Goal: Task Accomplishment & Management: Manage account settings

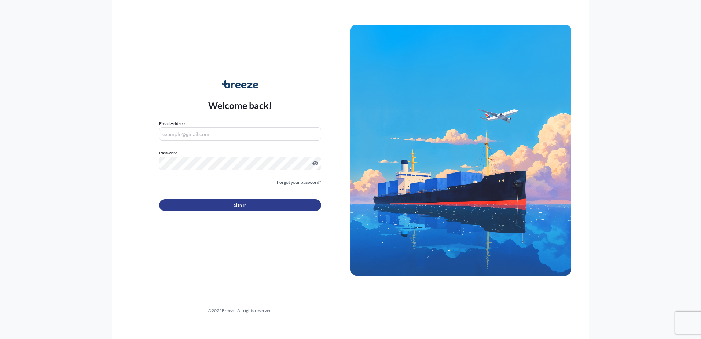
type input "[EMAIL_ADDRESS][DOMAIN_NAME]"
click at [232, 209] on button "Sign In" at bounding box center [240, 205] width 162 height 12
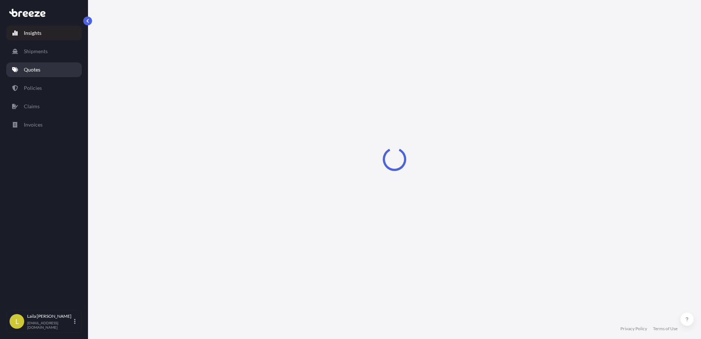
select select "2025"
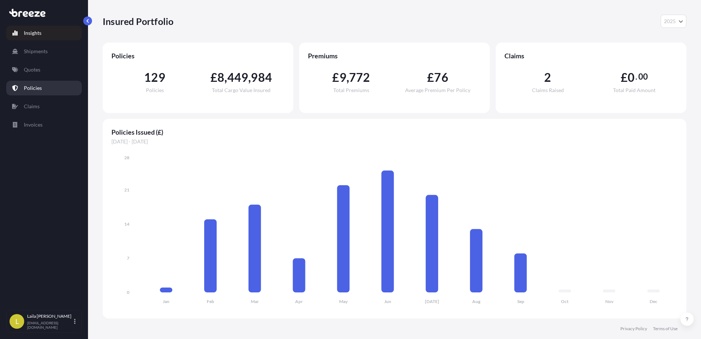
click at [57, 94] on link "Policies" at bounding box center [43, 88] width 75 height 15
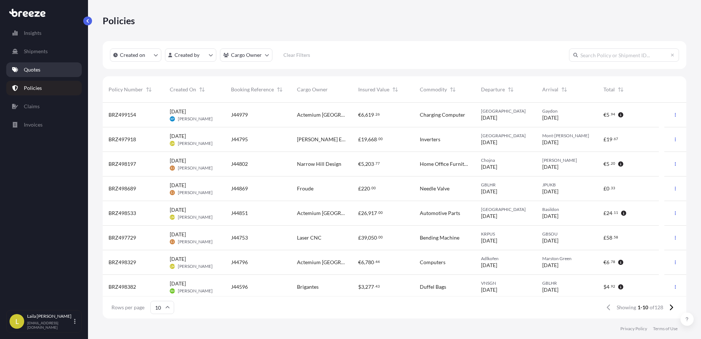
click at [43, 75] on link "Quotes" at bounding box center [43, 69] width 75 height 15
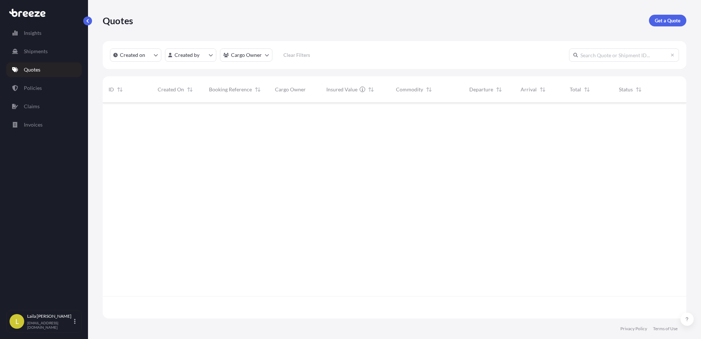
scroll to position [214, 578]
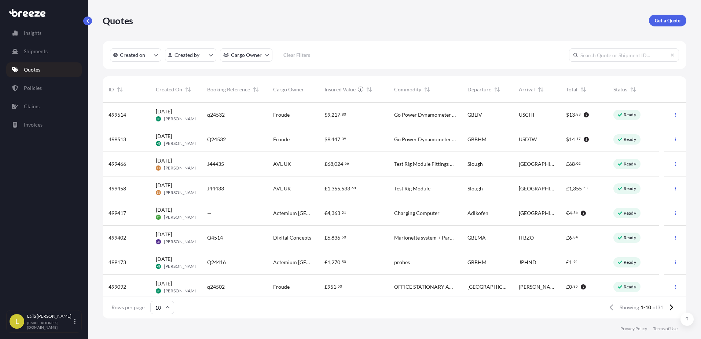
click at [429, 216] on span "Charging Computer" at bounding box center [416, 212] width 45 height 7
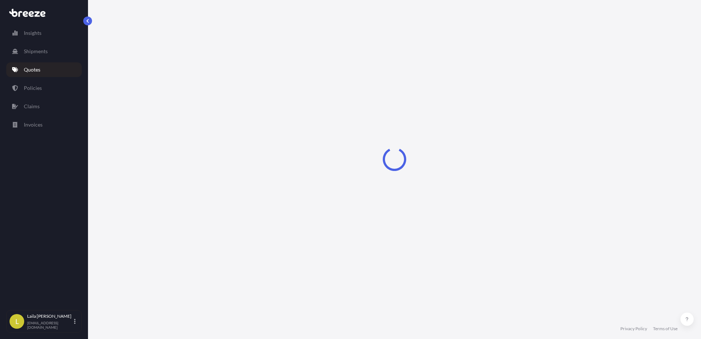
select select "Road"
select select "1"
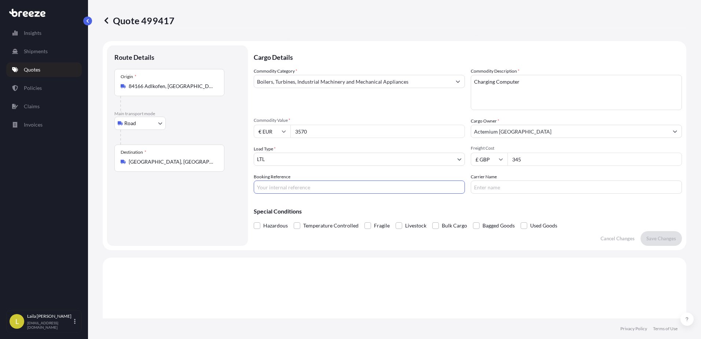
click at [306, 185] on input "Booking Reference" at bounding box center [359, 186] width 211 height 13
type input "J45022"
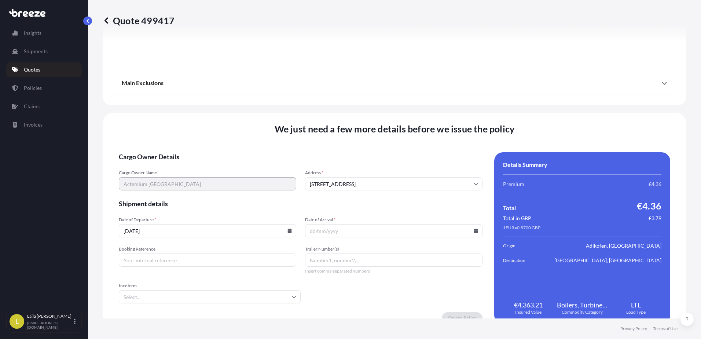
scroll to position [824, 0]
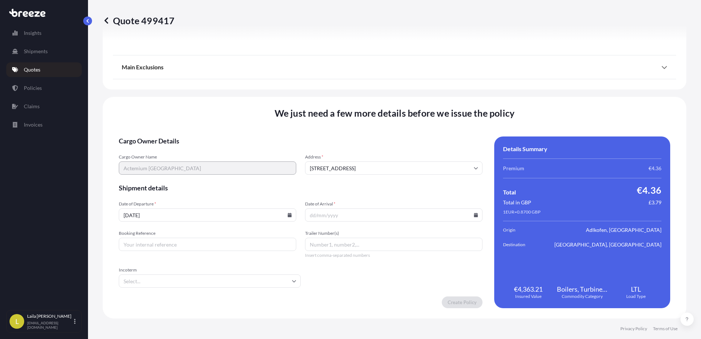
click at [241, 218] on input "[DATE]" at bounding box center [207, 214] width 177 height 13
click at [289, 213] on icon at bounding box center [289, 215] width 4 height 4
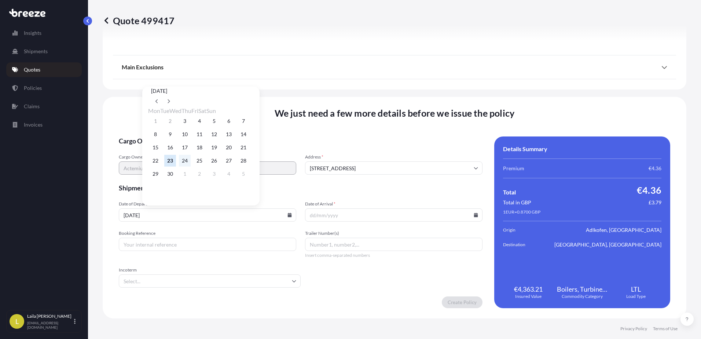
click at [188, 163] on button "24" at bounding box center [185, 161] width 12 height 12
type input "[DATE]"
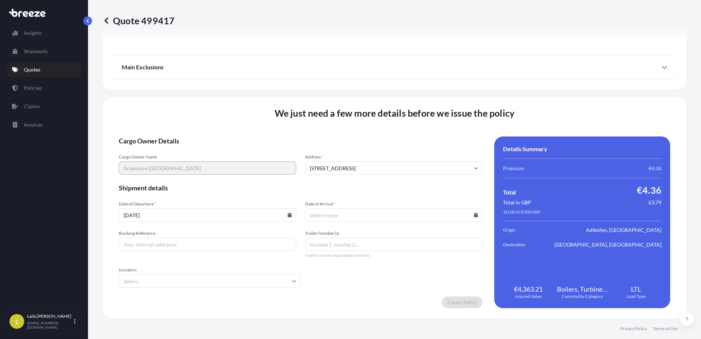
click at [474, 216] on input "Date of Arrival *" at bounding box center [393, 214] width 177 height 13
click at [474, 216] on icon at bounding box center [476, 215] width 4 height 4
click at [404, 178] on button "3" at bounding box center [398, 174] width 12 height 12
type input "[DATE]"
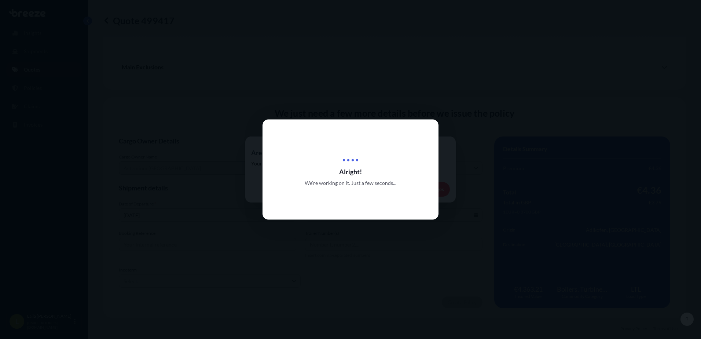
drag, startPoint x: 445, startPoint y: 119, endPoint x: 437, endPoint y: 114, distance: 9.2
click at [440, 116] on div at bounding box center [350, 169] width 701 height 339
click at [437, 118] on div at bounding box center [350, 169] width 701 height 339
click at [433, 338] on div "Alright! We’re working on it. Just a few seconds..." at bounding box center [350, 339] width 701 height 0
click at [432, 119] on div "Alright! We’re working on it. Just a few seconds..." at bounding box center [350, 169] width 176 height 100
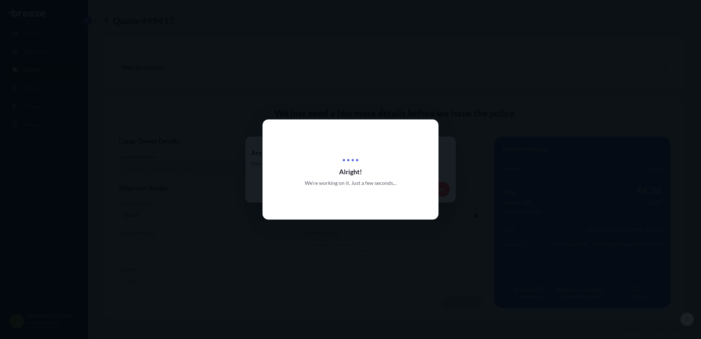
click at [426, 123] on div "Alright! We’re working on it. Just a few seconds..." at bounding box center [350, 169] width 176 height 100
click at [426, 124] on div "Alright! We’re working on it. Just a few seconds..." at bounding box center [350, 169] width 176 height 100
click at [355, 147] on div "Alright! We’re working on it. Just a few seconds..." at bounding box center [350, 169] width 176 height 100
drag, startPoint x: 491, startPoint y: 211, endPoint x: 380, endPoint y: 198, distance: 111.4
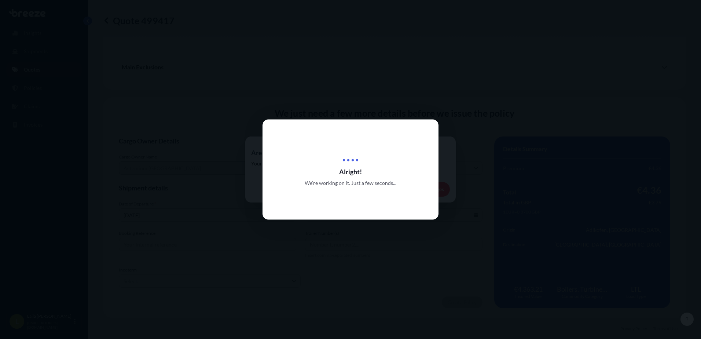
click at [491, 211] on div at bounding box center [350, 169] width 701 height 339
click at [295, 167] on div "Alright! We’re working on it. Just a few seconds..." at bounding box center [350, 169] width 176 height 34
click at [354, 151] on div "Alright! We’re working on it. Just a few seconds..." at bounding box center [350, 169] width 176 height 100
click at [362, 159] on div at bounding box center [350, 156] width 30 height 9
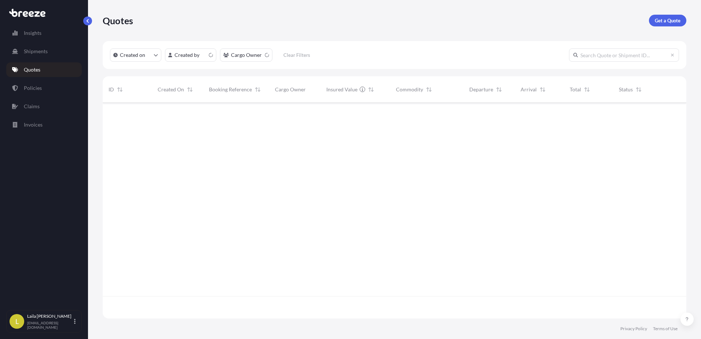
scroll to position [214, 578]
click at [26, 92] on link "Policies" at bounding box center [43, 88] width 75 height 15
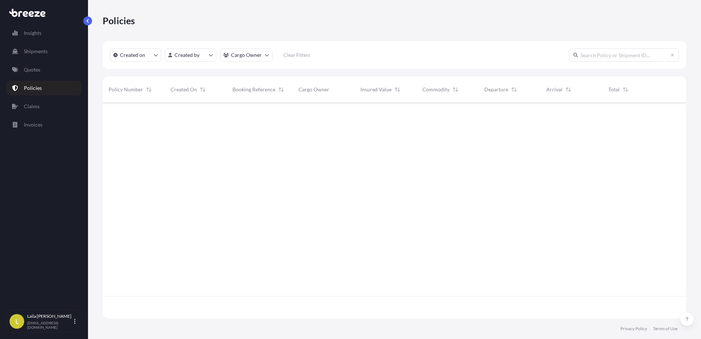
scroll to position [214, 578]
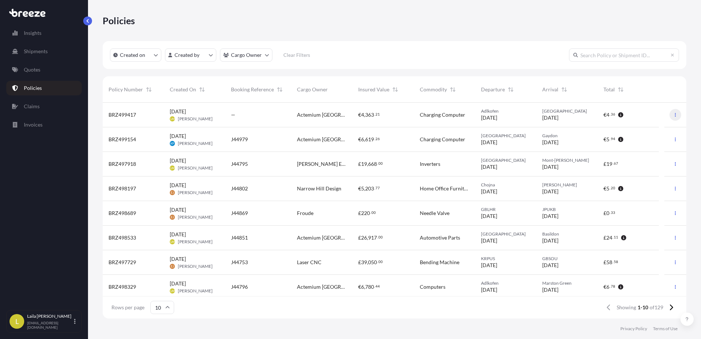
click at [669, 116] on button "button" at bounding box center [675, 115] width 12 height 12
click at [240, 117] on div "—" at bounding box center [258, 114] width 54 height 7
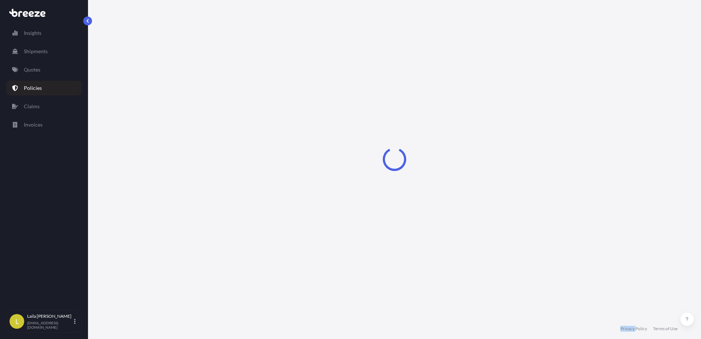
click at [240, 117] on div "Loading" at bounding box center [394, 159] width 583 height 318
drag, startPoint x: 240, startPoint y: 117, endPoint x: 384, endPoint y: 178, distance: 155.7
click at [384, 178] on div "Loading" at bounding box center [394, 159] width 583 height 318
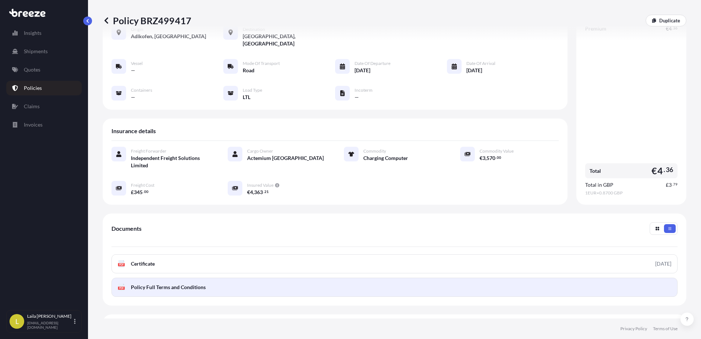
scroll to position [102, 0]
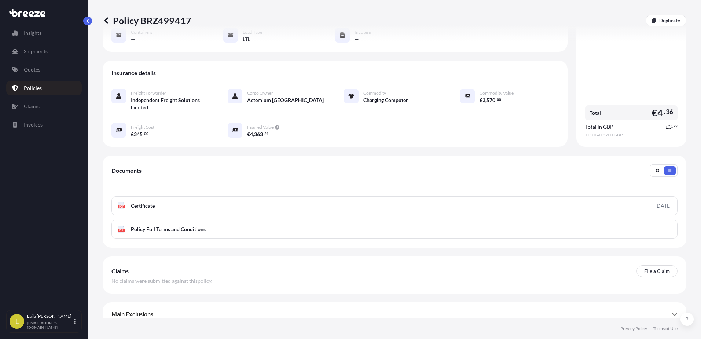
click at [184, 294] on div "Shipment details Origin Adlkofen, [GEOGRAPHIC_DATA] Destination [GEOGRAPHIC_DAT…" at bounding box center [394, 132] width 583 height 387
click at [185, 305] on div "Main Exclusions" at bounding box center [394, 314] width 566 height 18
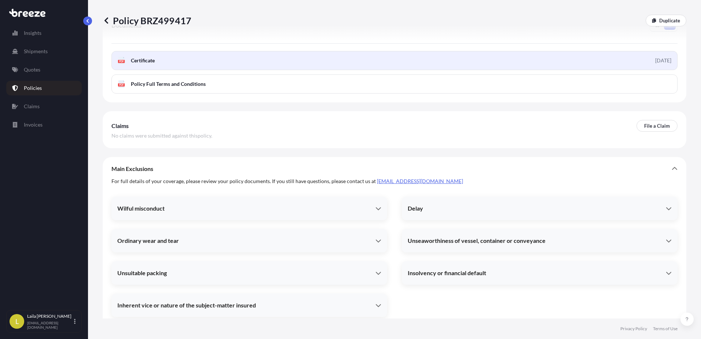
scroll to position [250, 0]
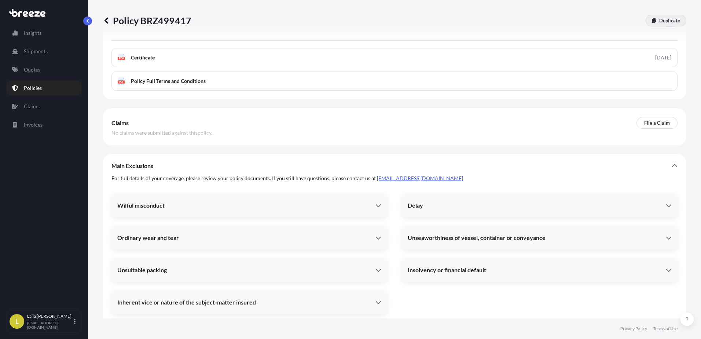
click at [661, 21] on p "Duplicate" at bounding box center [669, 20] width 21 height 7
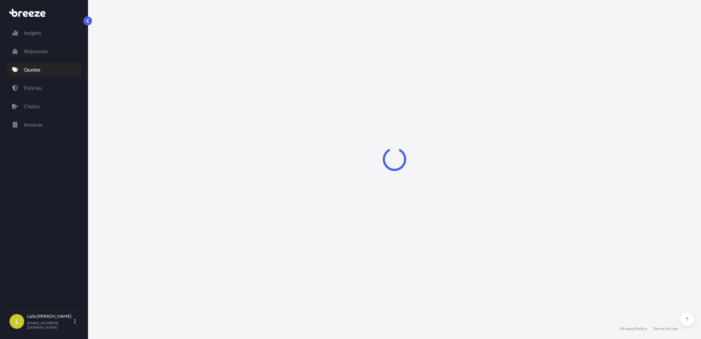
select select "Road"
select select "1"
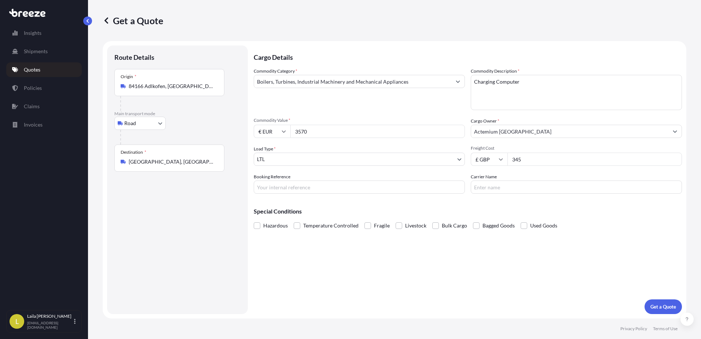
click at [106, 21] on icon at bounding box center [106, 20] width 7 height 7
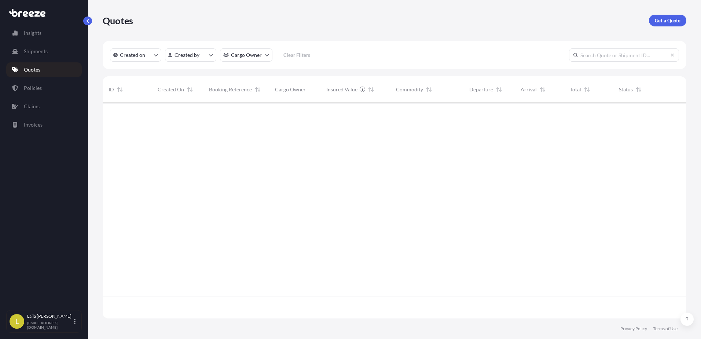
scroll to position [214, 578]
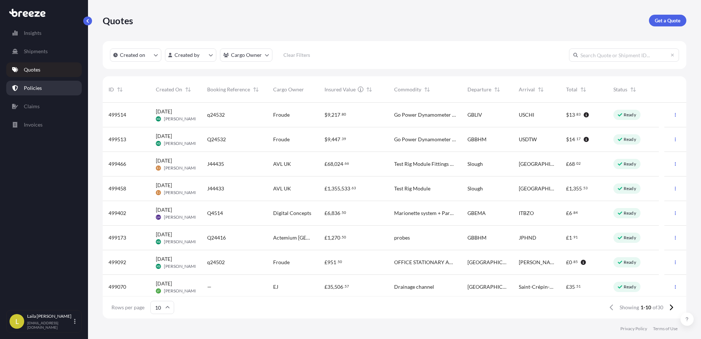
click at [27, 92] on link "Policies" at bounding box center [43, 88] width 75 height 15
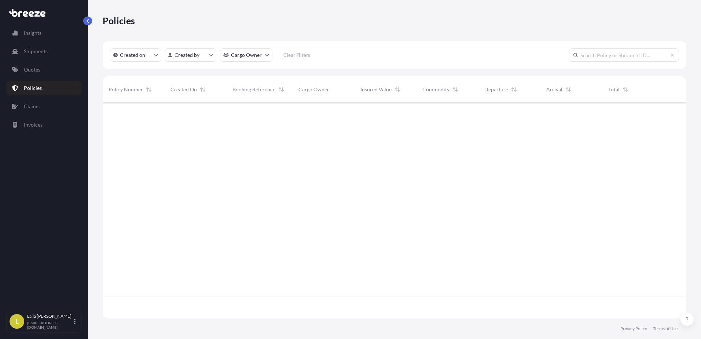
scroll to position [214, 578]
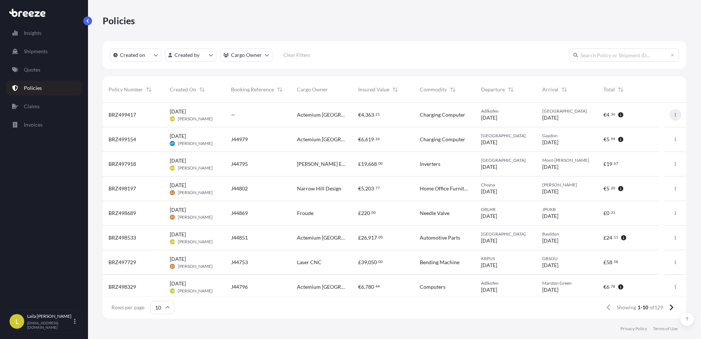
click at [674, 115] on button "button" at bounding box center [675, 115] width 12 height 12
click at [673, 114] on icon "button" at bounding box center [675, 114] width 4 height 4
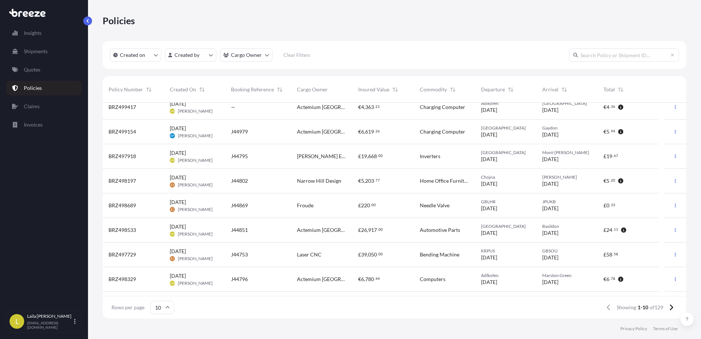
scroll to position [0, 0]
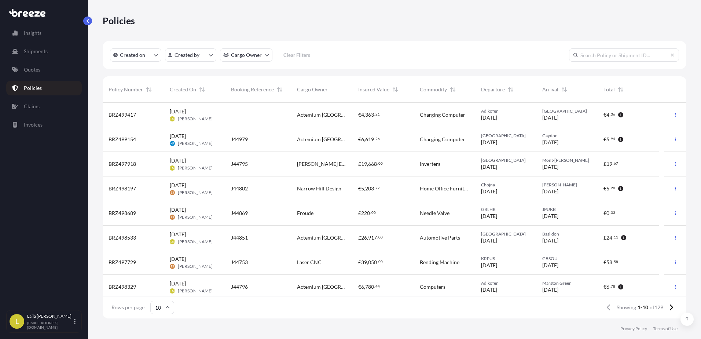
click at [253, 115] on div "—" at bounding box center [258, 114] width 54 height 7
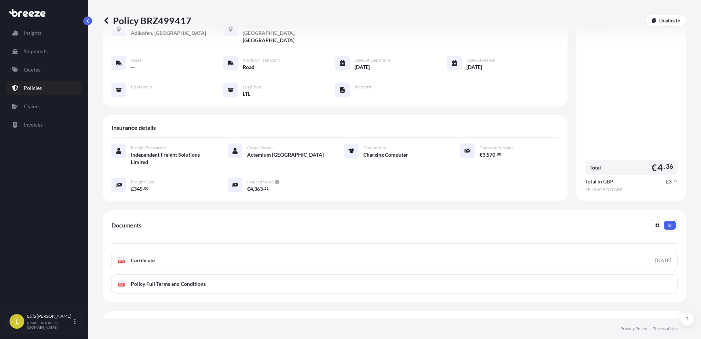
scroll to position [102, 0]
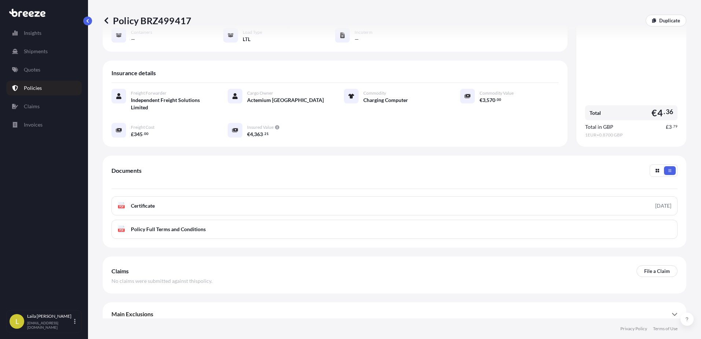
click at [410, 305] on div "Main Exclusions" at bounding box center [394, 314] width 566 height 18
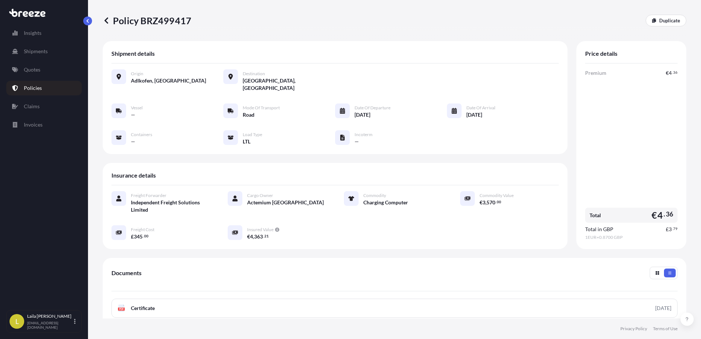
click at [107, 19] on icon at bounding box center [106, 20] width 7 height 7
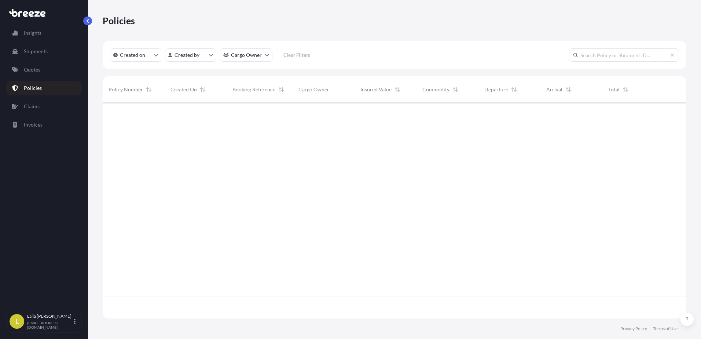
scroll to position [214, 578]
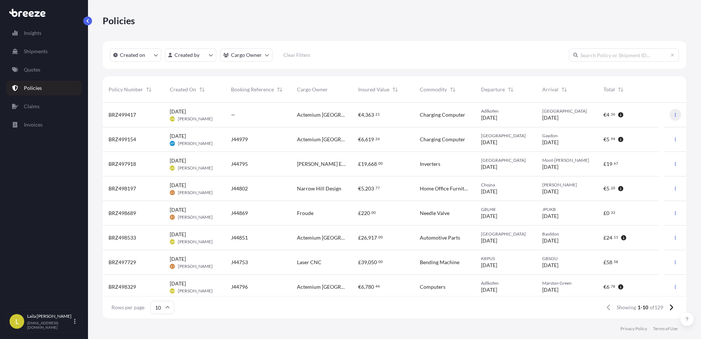
click at [673, 115] on icon "button" at bounding box center [675, 114] width 4 height 4
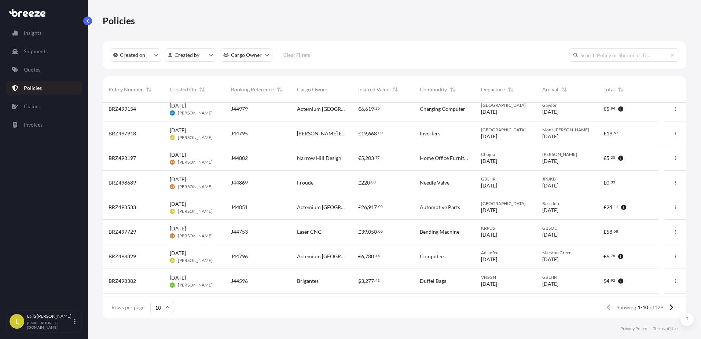
scroll to position [52, 0]
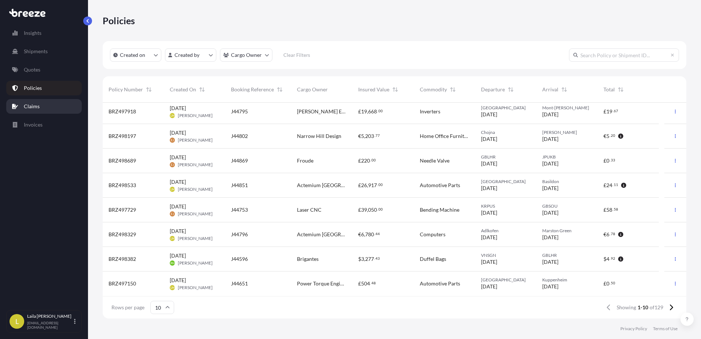
click at [59, 112] on link "Claims" at bounding box center [43, 106] width 75 height 15
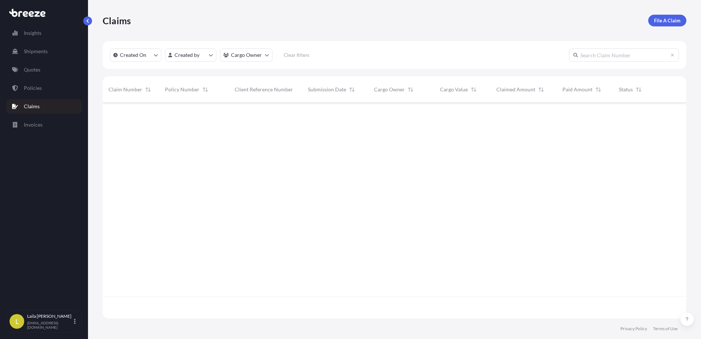
scroll to position [214, 578]
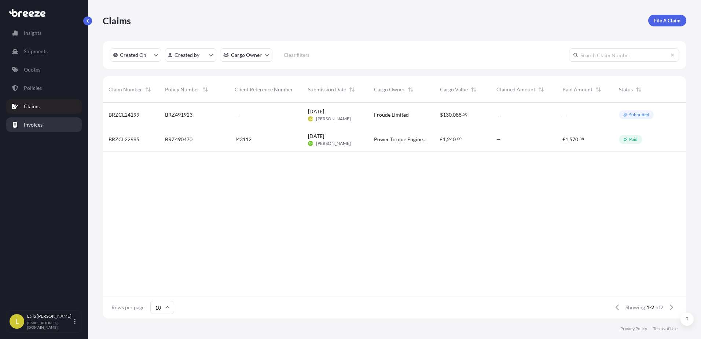
click at [42, 126] on p "Invoices" at bounding box center [33, 124] width 19 height 7
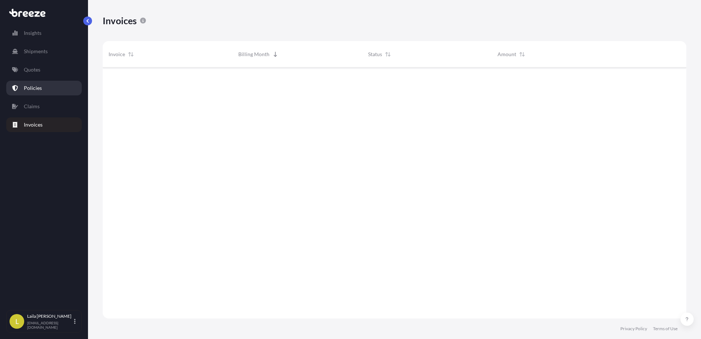
scroll to position [252, 578]
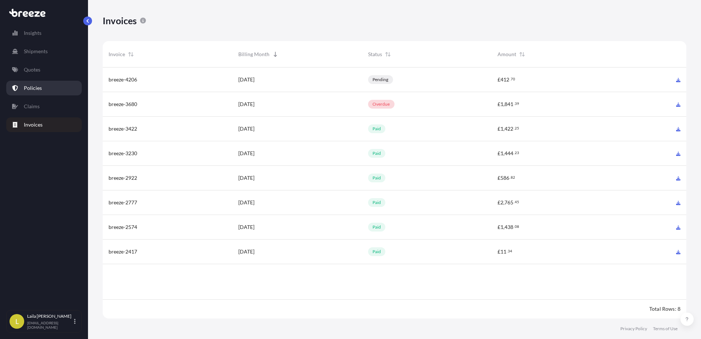
click at [41, 92] on link "Policies" at bounding box center [43, 88] width 75 height 15
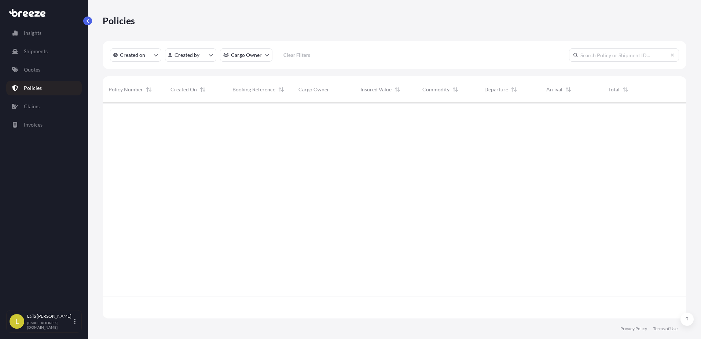
scroll to position [214, 578]
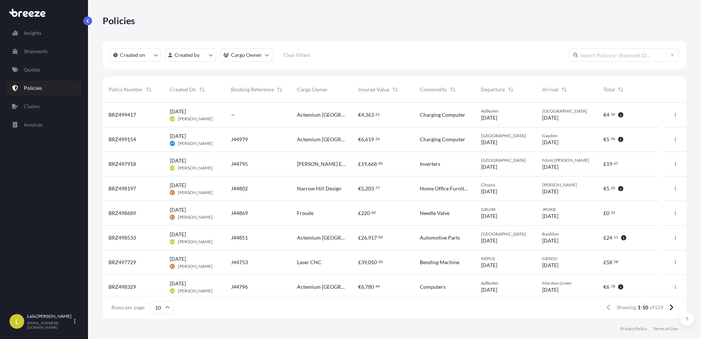
drag, startPoint x: 526, startPoint y: 99, endPoint x: 478, endPoint y: 111, distance: 49.7
click at [478, 111] on div "Adlkofen [DATE]" at bounding box center [505, 115] width 61 height 25
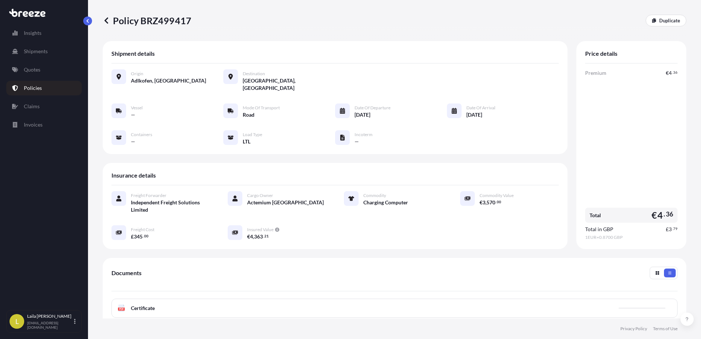
drag, startPoint x: 478, startPoint y: 111, endPoint x: 484, endPoint y: 93, distance: 19.7
click at [484, 95] on div "Origin Adlkofen, [GEOGRAPHIC_DATA] Destination [GEOGRAPHIC_DATA], [GEOGRAPHIC_D…" at bounding box center [334, 110] width 447 height 95
click at [109, 23] on icon at bounding box center [106, 20] width 7 height 7
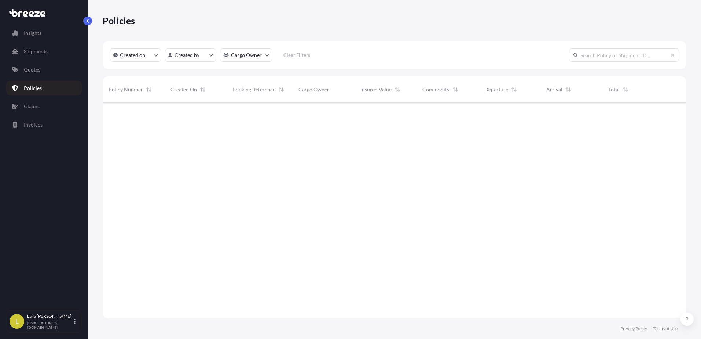
scroll to position [214, 578]
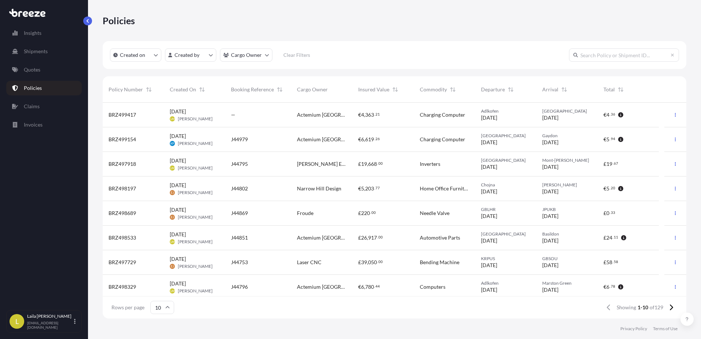
click at [140, 115] on div "BRZ499417" at bounding box center [132, 114] width 49 height 7
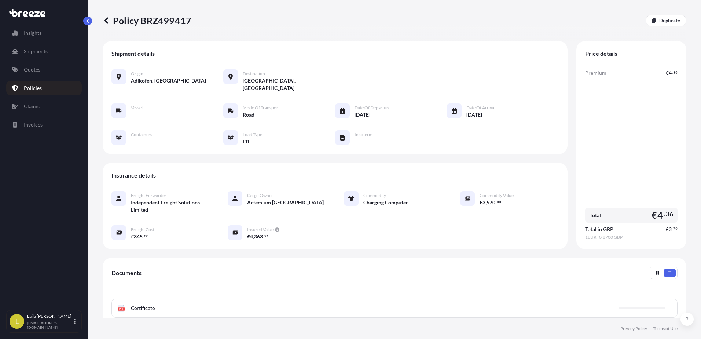
click at [140, 115] on div "Vessel — Mode of Transport Road Date of Departure [DATE] Date of Arrival [DATE]…" at bounding box center [334, 124] width 447 height 42
click at [110, 21] on p "Policy BRZ499417" at bounding box center [147, 21] width 89 height 12
click at [104, 22] on icon at bounding box center [106, 20] width 7 height 7
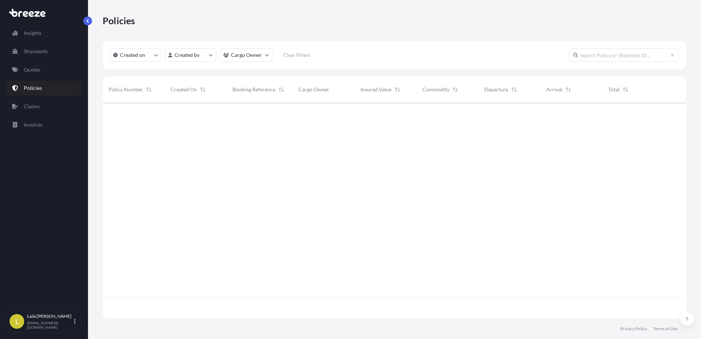
scroll to position [214, 578]
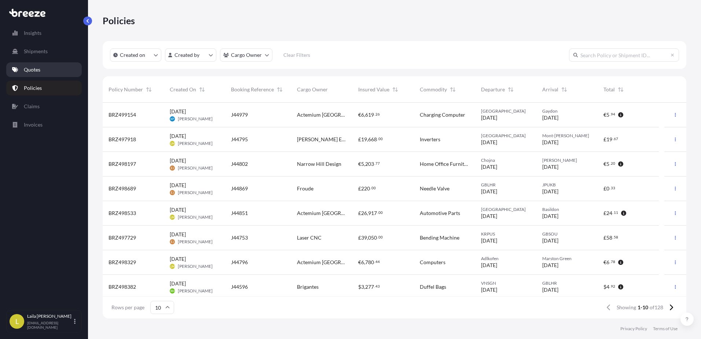
click at [26, 72] on p "Quotes" at bounding box center [32, 69] width 16 height 7
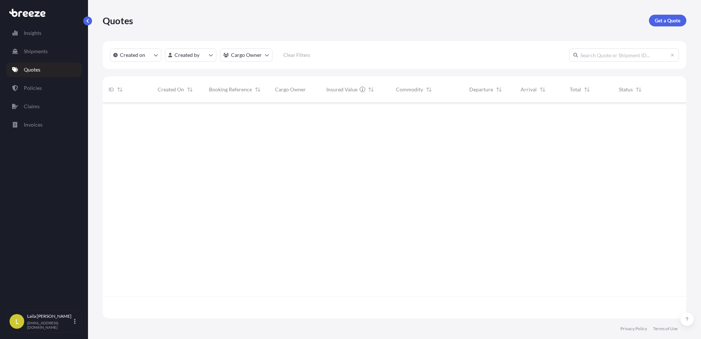
scroll to position [214, 578]
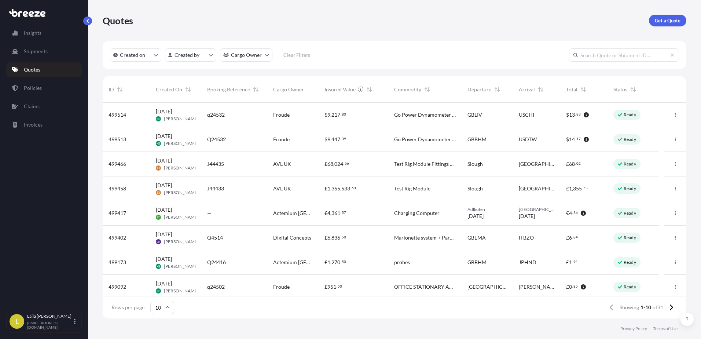
click at [306, 211] on span "Actemium [GEOGRAPHIC_DATA]" at bounding box center [293, 212] width 40 height 7
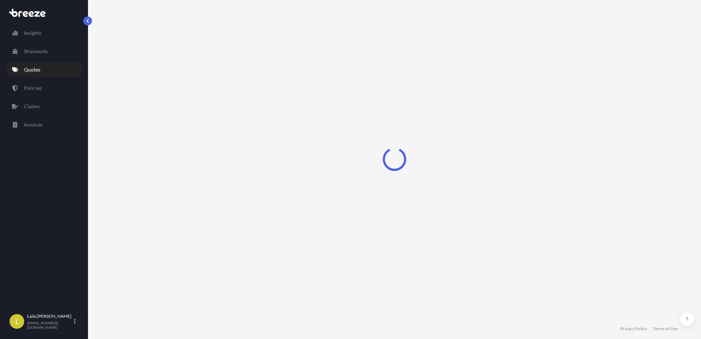
select select "Road"
select select "1"
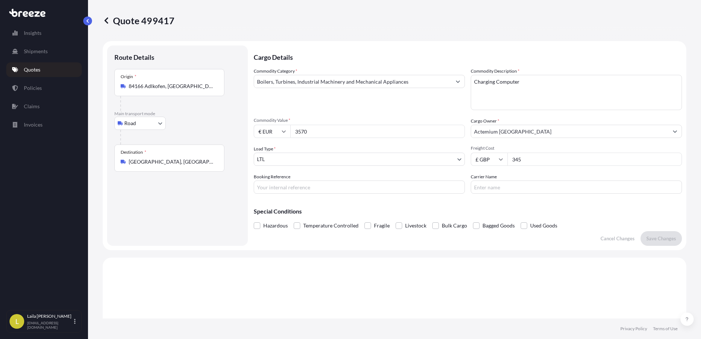
click at [298, 180] on input "Booking Reference" at bounding box center [359, 186] width 211 height 13
drag, startPoint x: 293, startPoint y: 188, endPoint x: 203, endPoint y: 197, distance: 90.9
click at [203, 196] on form "Route Details Place of loading Road Road Rail Origin * 84166 Adlkofen, Germany …" at bounding box center [394, 145] width 583 height 209
type input "J45022"
click at [659, 235] on p "Save Changes" at bounding box center [661, 238] width 30 height 7
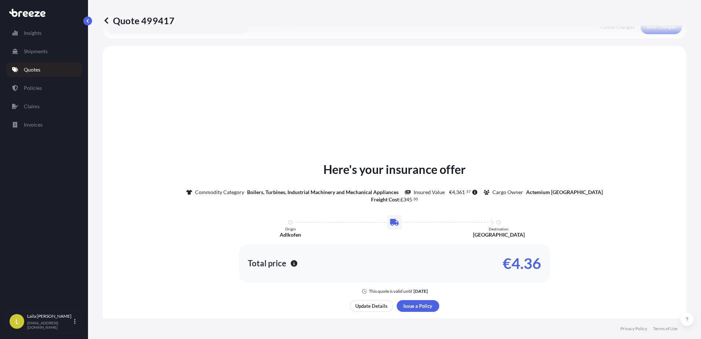
scroll to position [221, 0]
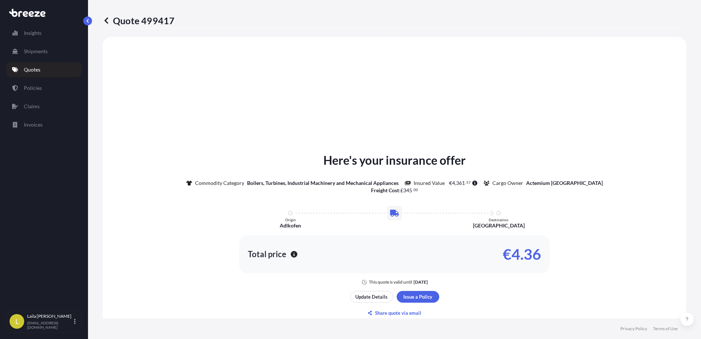
select select "Road"
select select "1"
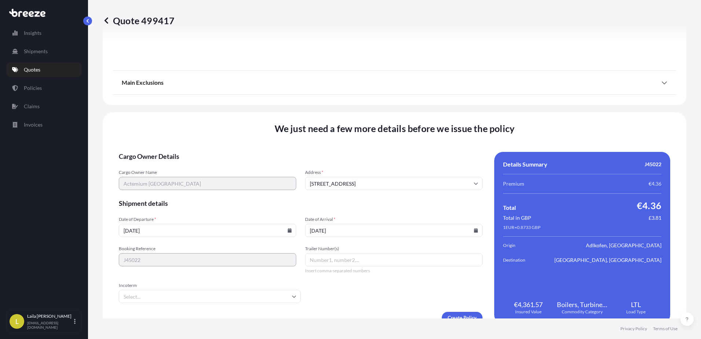
scroll to position [824, 0]
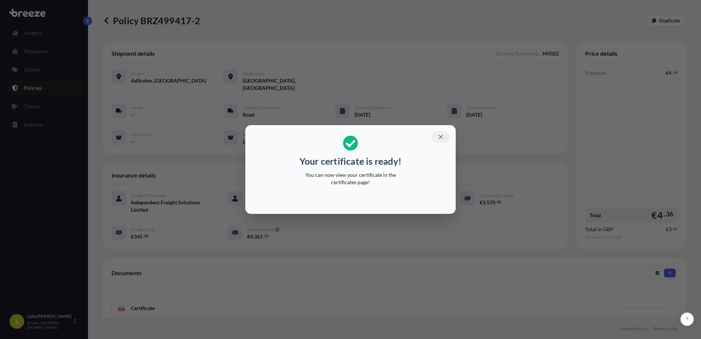
click at [439, 136] on icon "button" at bounding box center [440, 136] width 7 height 7
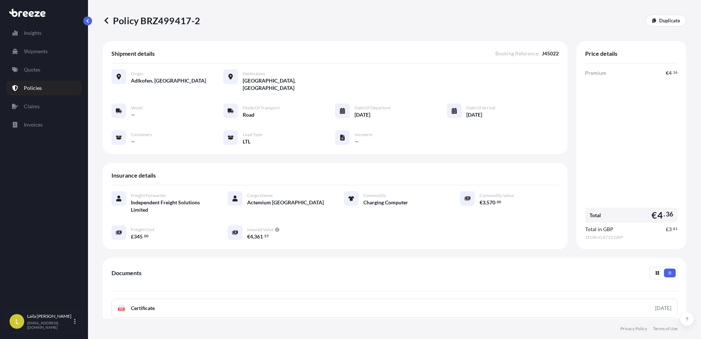
drag, startPoint x: 173, startPoint y: 11, endPoint x: 176, endPoint y: 21, distance: 10.5
click at [176, 21] on div "Policy BRZ499417-2 Duplicate" at bounding box center [394, 20] width 583 height 41
click at [173, 21] on p "Policy BRZ499417-2" at bounding box center [152, 21] width 98 height 12
drag, startPoint x: 141, startPoint y: 22, endPoint x: 200, endPoint y: 24, distance: 58.7
click at [200, 24] on div "Policy BRZ499417-2 Duplicate" at bounding box center [394, 21] width 583 height 12
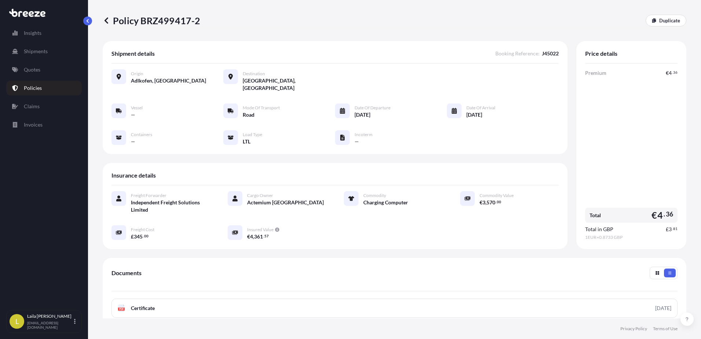
click at [198, 23] on p "Policy BRZ499417-2" at bounding box center [152, 21] width 98 height 12
drag, startPoint x: 198, startPoint y: 23, endPoint x: 154, endPoint y: 23, distance: 44.0
click at [154, 23] on p "Policy BRZ499417-2" at bounding box center [152, 21] width 98 height 12
copy div "BRZ499417-2"
drag, startPoint x: 662, startPoint y: 221, endPoint x: 675, endPoint y: 221, distance: 13.2
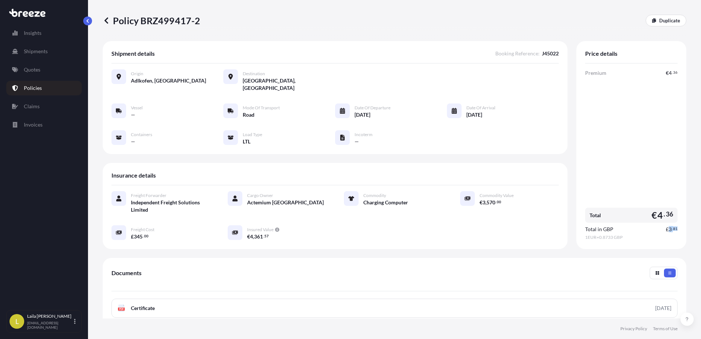
click at [675, 221] on div "Price details Premium € 4 . 36 Total € 4 . 36 Total in GBP £ 3 . 81 1 EUR = 0.8…" at bounding box center [631, 145] width 110 height 208
copy span "£ 3 . 81"
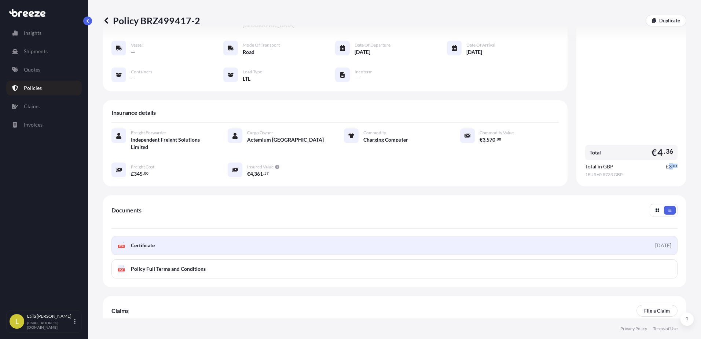
scroll to position [102, 0]
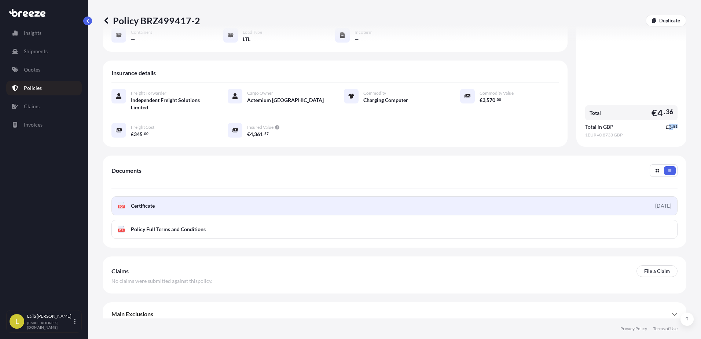
click at [161, 196] on link "PDF Certificate 2025-09-23" at bounding box center [394, 205] width 566 height 19
